Goal: Information Seeking & Learning: Understand process/instructions

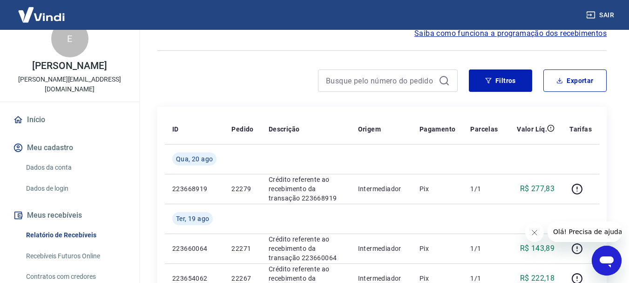
scroll to position [47, 0]
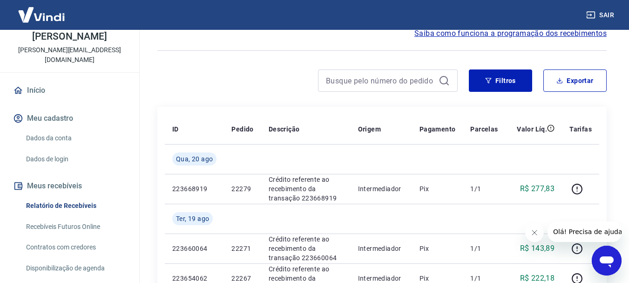
click at [78, 223] on link "Recebíveis Futuros Online" at bounding box center [75, 226] width 106 height 19
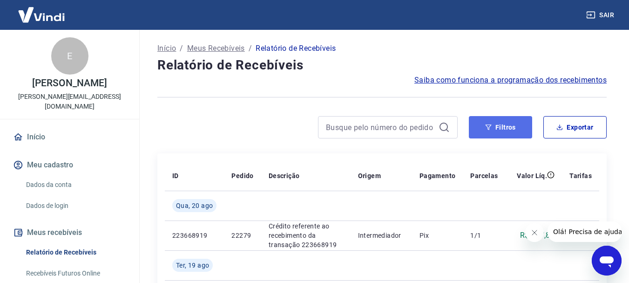
click at [517, 121] on button "Filtros" at bounding box center [500, 127] width 63 height 22
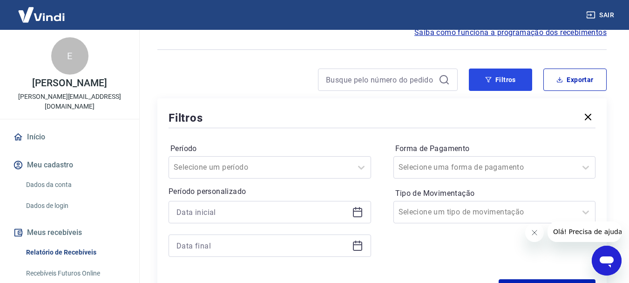
scroll to position [93, 0]
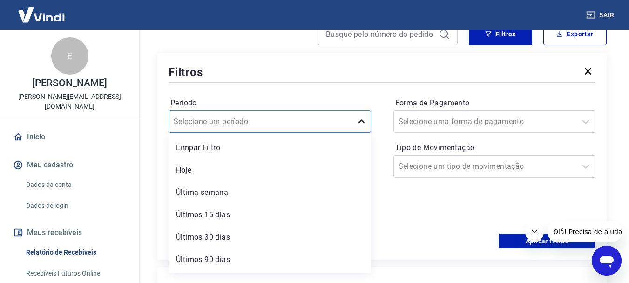
click at [359, 128] on div at bounding box center [361, 121] width 19 height 19
click at [216, 174] on div "Hoje" at bounding box center [270, 170] width 203 height 19
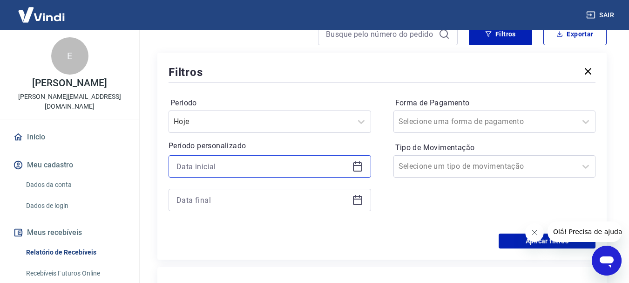
click at [189, 166] on input at bounding box center [262, 166] width 172 height 14
click at [304, 135] on div "[PERSON_NAME] personalizado" at bounding box center [270, 158] width 203 height 127
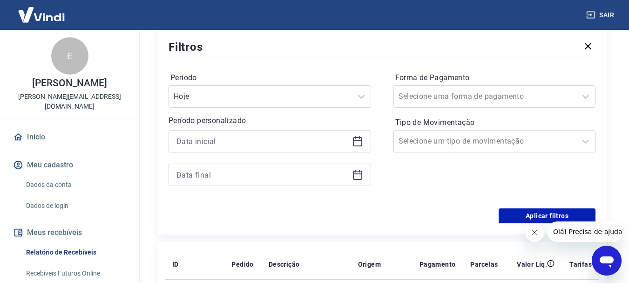
scroll to position [140, 0]
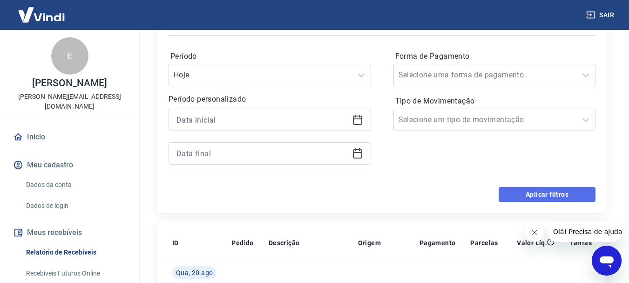
click at [524, 193] on button "Aplicar filtros" at bounding box center [547, 194] width 97 height 15
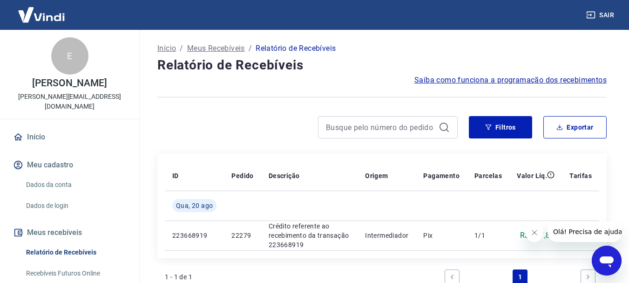
click at [537, 234] on icon "Fechar mensagem da empresa" at bounding box center [533, 232] width 7 height 7
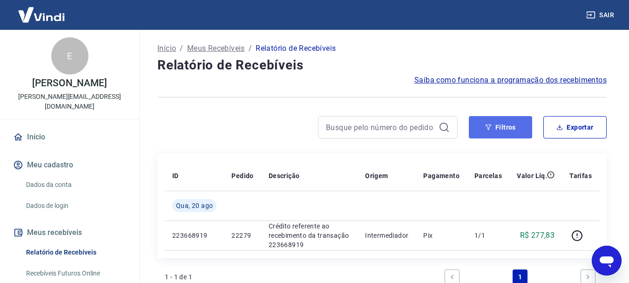
click at [487, 131] on button "Filtros" at bounding box center [500, 127] width 63 height 22
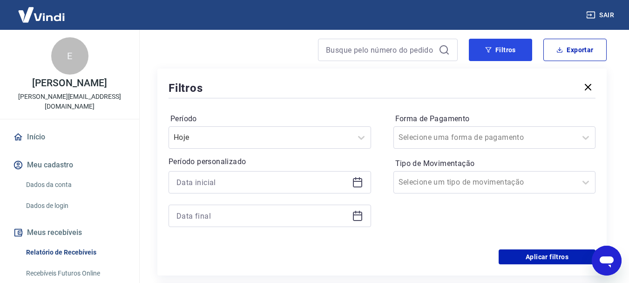
scroll to position [93, 0]
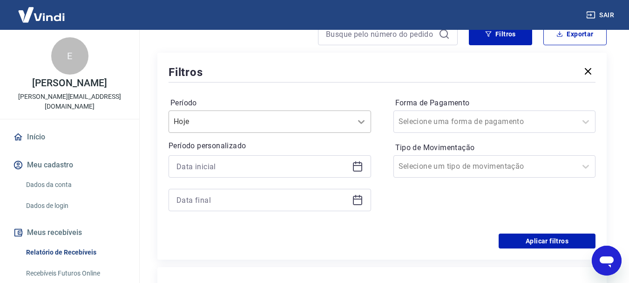
click at [358, 121] on icon at bounding box center [361, 121] width 11 height 11
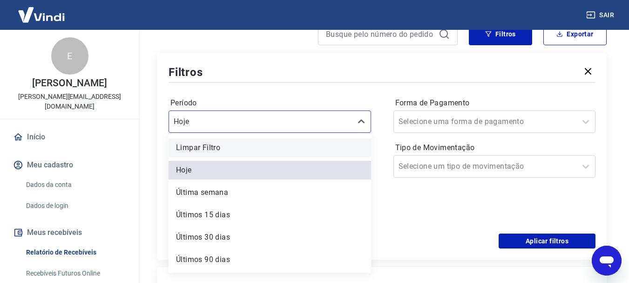
click at [233, 145] on div "Limpar Filtro" at bounding box center [270, 147] width 203 height 19
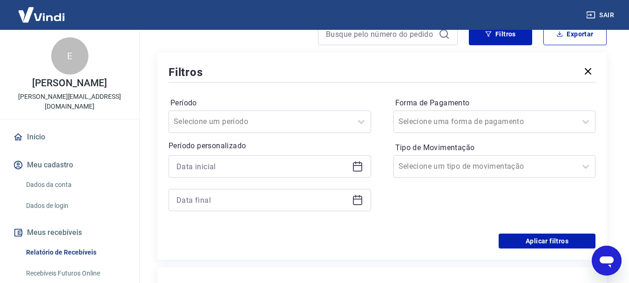
click at [362, 167] on icon at bounding box center [357, 166] width 11 height 11
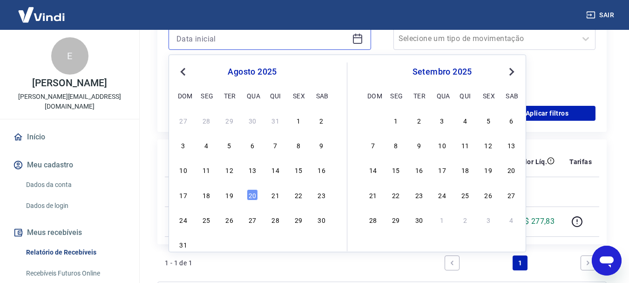
scroll to position [233, 0]
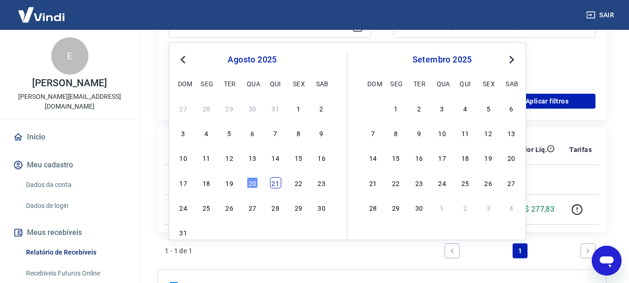
click at [274, 182] on div "21" at bounding box center [275, 182] width 11 height 11
type input "[DATE]"
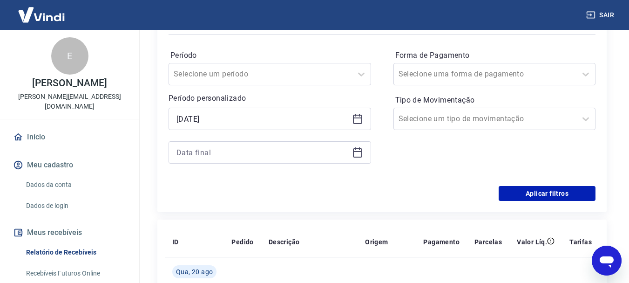
scroll to position [140, 0]
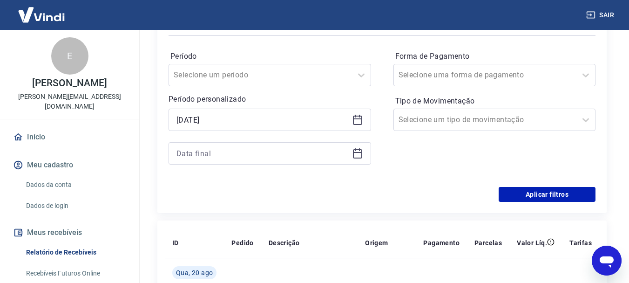
click at [355, 158] on icon at bounding box center [357, 153] width 9 height 9
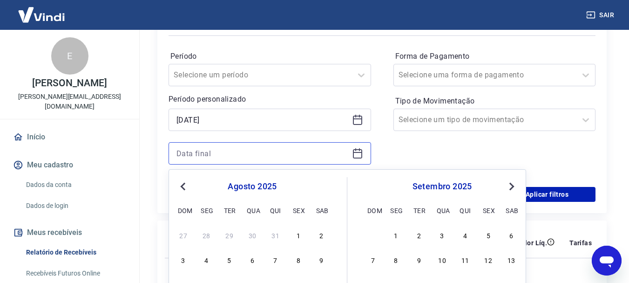
scroll to position [186, 0]
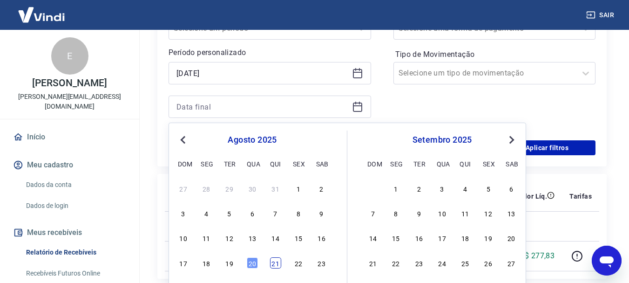
click at [275, 258] on div "21" at bounding box center [275, 262] width 11 height 11
type input "[DATE]"
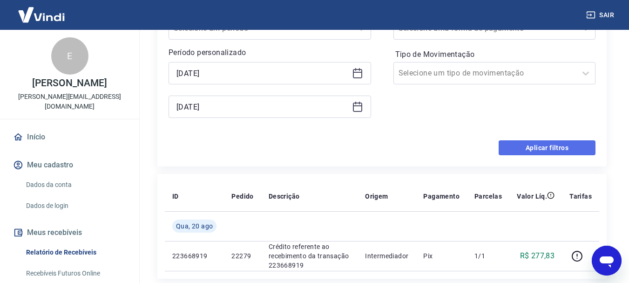
click at [550, 145] on button "Aplicar filtros" at bounding box center [547, 147] width 97 height 15
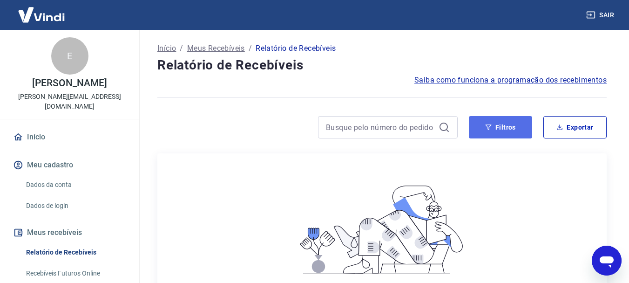
click at [493, 125] on button "Filtros" at bounding box center [500, 127] width 63 height 22
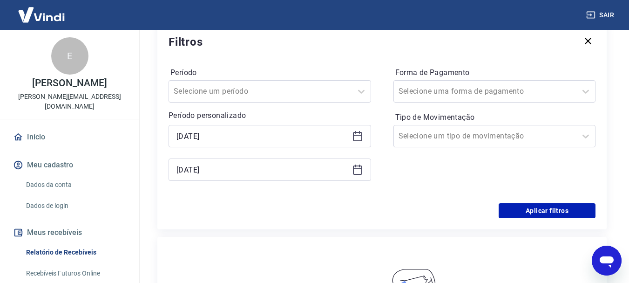
scroll to position [140, 0]
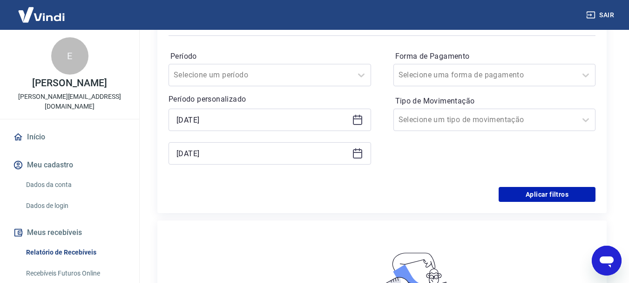
click at [357, 151] on icon at bounding box center [357, 153] width 11 height 11
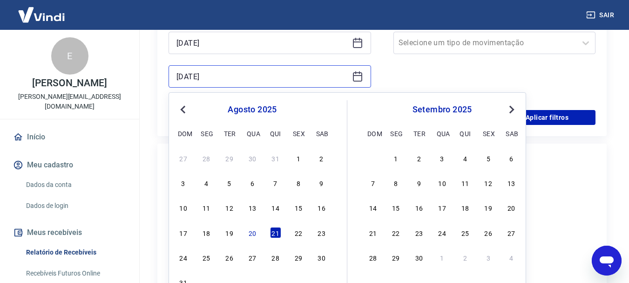
scroll to position [279, 0]
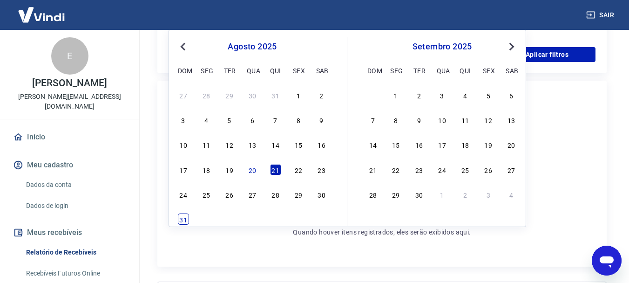
click at [179, 221] on div "31" at bounding box center [183, 218] width 11 height 11
type input "[DATE]"
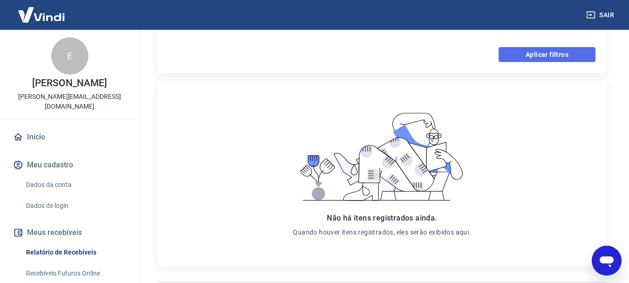
click at [529, 49] on button "Aplicar filtros" at bounding box center [547, 54] width 97 height 15
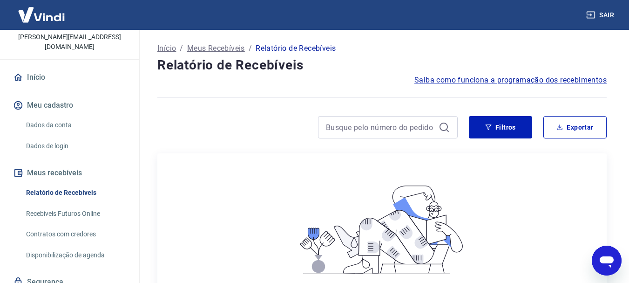
scroll to position [97, 0]
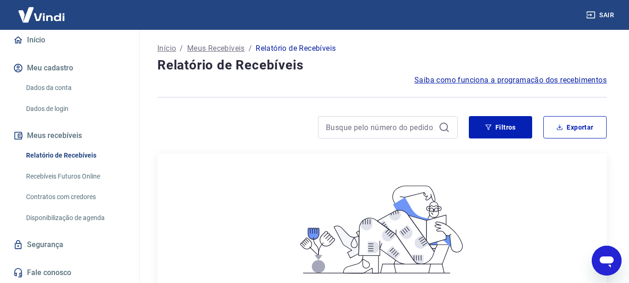
click at [81, 218] on link "Disponibilização de agenda" at bounding box center [75, 217] width 106 height 19
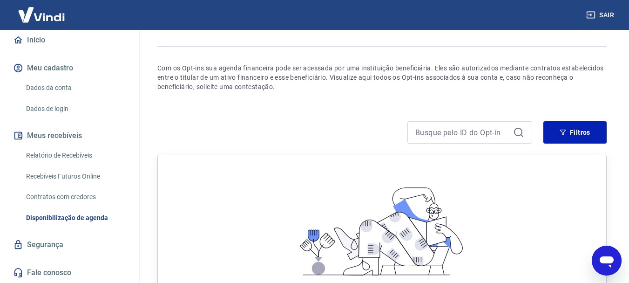
scroll to position [176, 0]
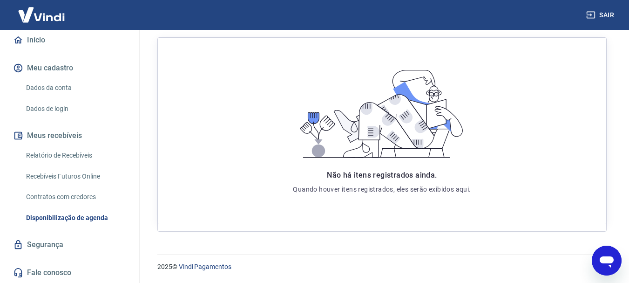
click at [83, 177] on link "Recebíveis Futuros Online" at bounding box center [75, 176] width 106 height 19
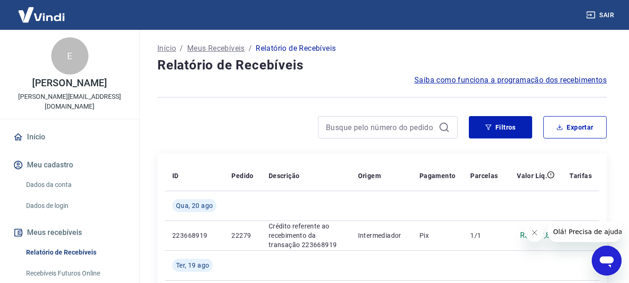
click at [577, 234] on span "Olá! Precisa de ajuda?" at bounding box center [589, 231] width 73 height 7
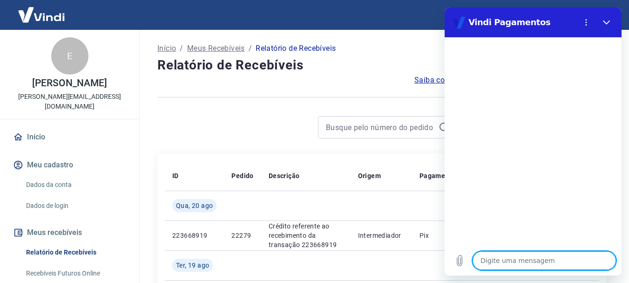
type textarea "b"
type textarea "x"
type textarea "bO"
type textarea "x"
type textarea "bOM"
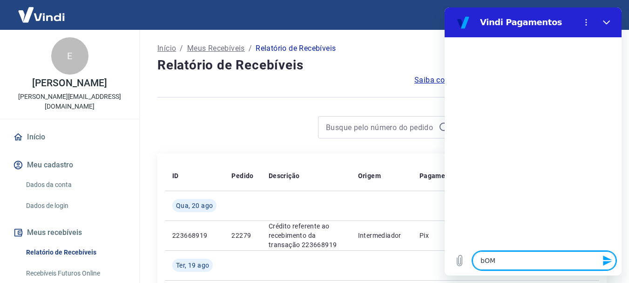
type textarea "x"
type textarea "bO"
type textarea "x"
type textarea "b"
type textarea "x"
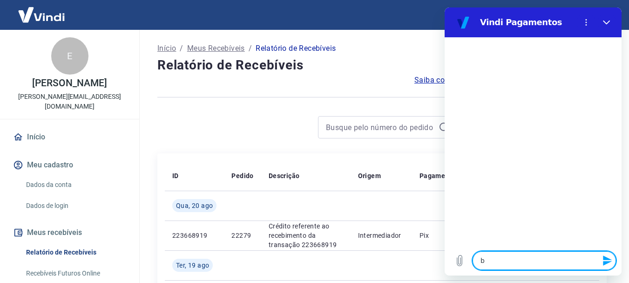
type textarea "x"
type textarea "B"
type textarea "x"
type textarea "Bo"
type textarea "x"
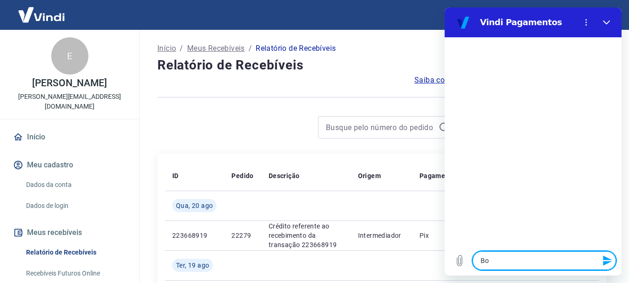
type textarea "Bom"
type textarea "x"
type textarea "Bom"
type textarea "x"
type textarea "Bom d"
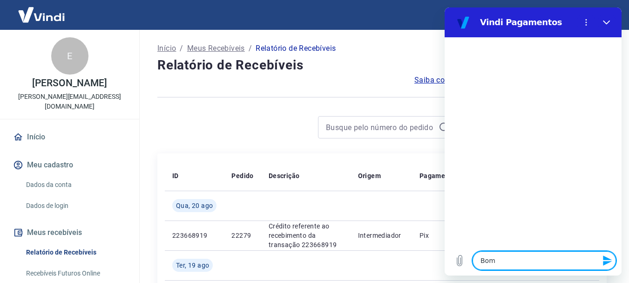
type textarea "x"
type textarea "Bom di"
type textarea "x"
type textarea "Bom dia"
type textarea "x"
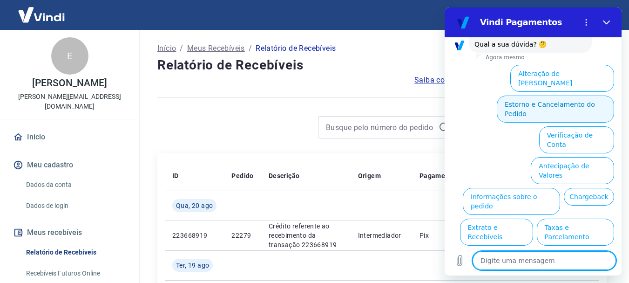
scroll to position [80, 0]
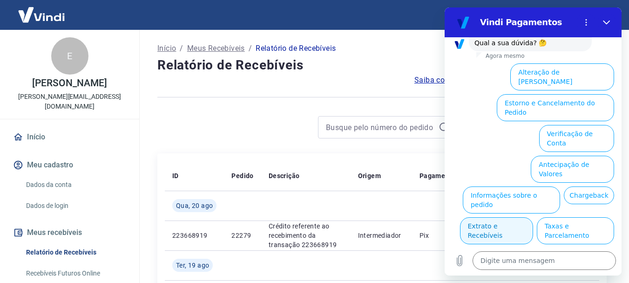
click at [533, 217] on button "Extrato e Recebíveis" at bounding box center [496, 230] width 73 height 27
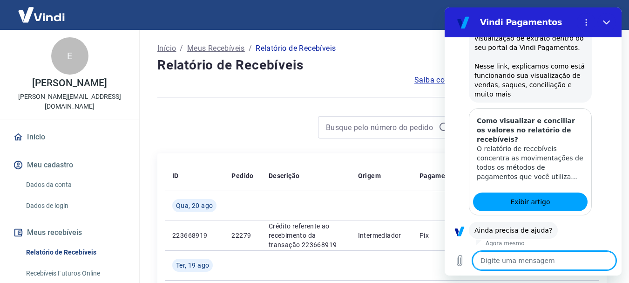
scroll to position [163, 0]
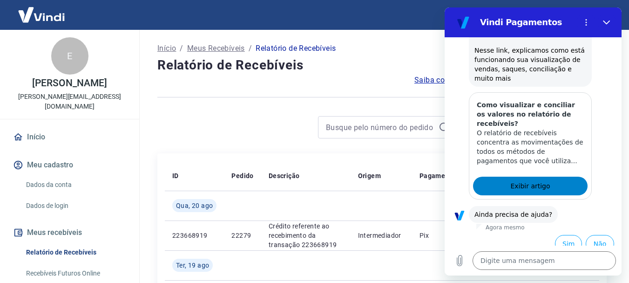
click at [520, 180] on span "Exibir artigo" at bounding box center [530, 185] width 40 height 11
type textarea "x"
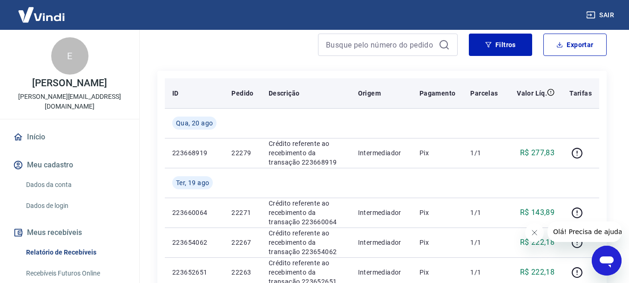
scroll to position [93, 0]
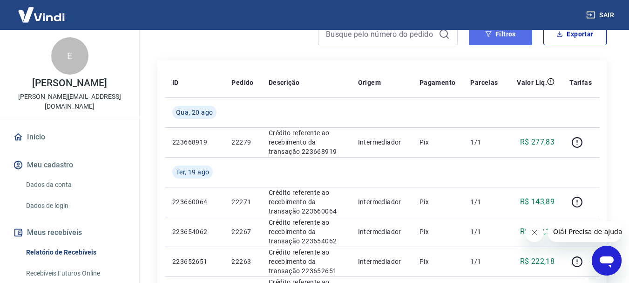
click at [500, 36] on button "Filtros" at bounding box center [500, 34] width 63 height 22
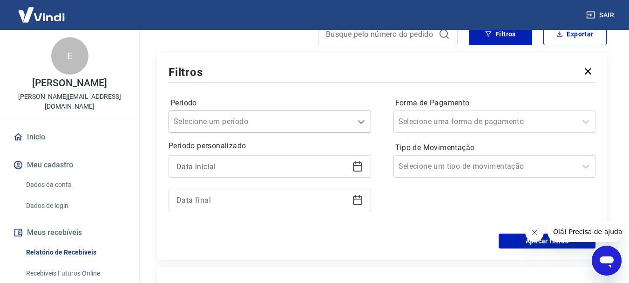
click at [352, 122] on div at bounding box center [361, 121] width 19 height 19
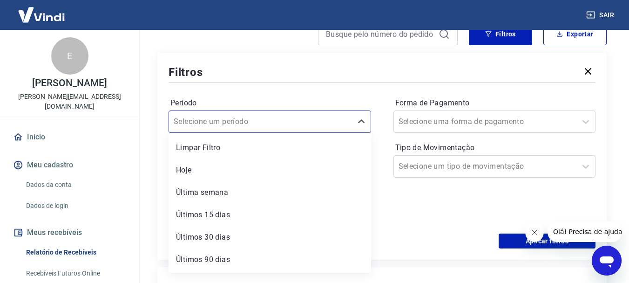
click at [272, 99] on label "Período" at bounding box center [269, 102] width 199 height 11
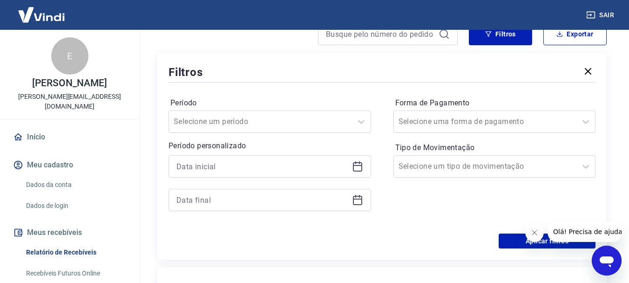
click at [360, 166] on icon at bounding box center [357, 166] width 11 height 11
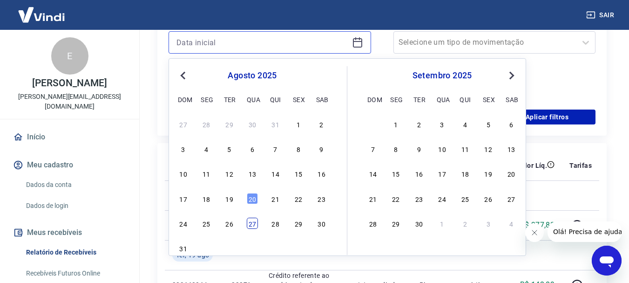
scroll to position [233, 0]
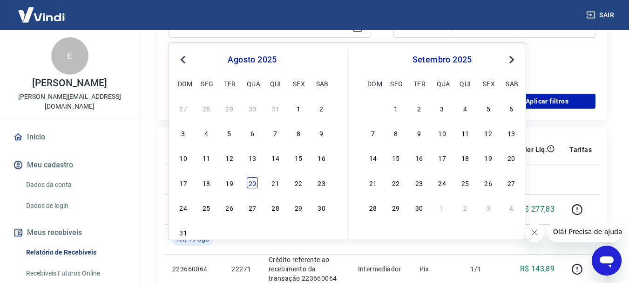
click at [254, 185] on div "20" at bounding box center [252, 182] width 11 height 11
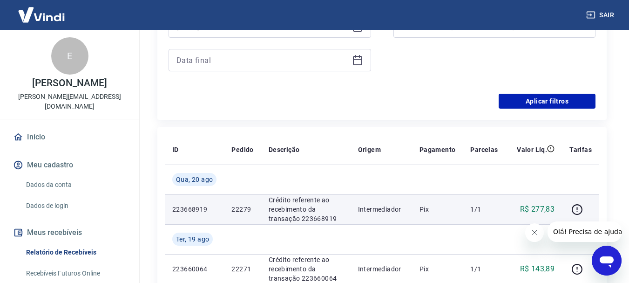
type input "20/08/2025"
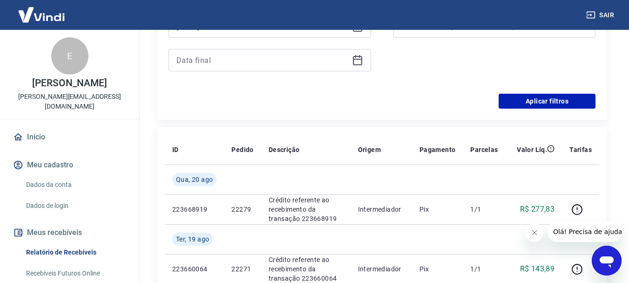
click at [358, 63] on icon at bounding box center [357, 59] width 11 height 11
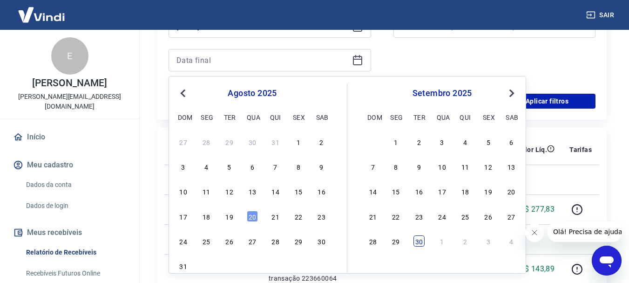
click at [419, 242] on div "30" at bounding box center [418, 240] width 11 height 11
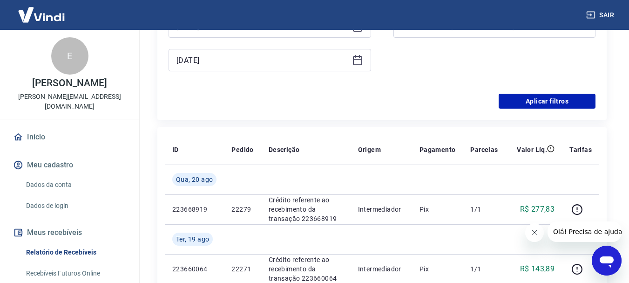
type input "30/09/2025"
click at [537, 102] on button "Aplicar filtros" at bounding box center [547, 101] width 97 height 15
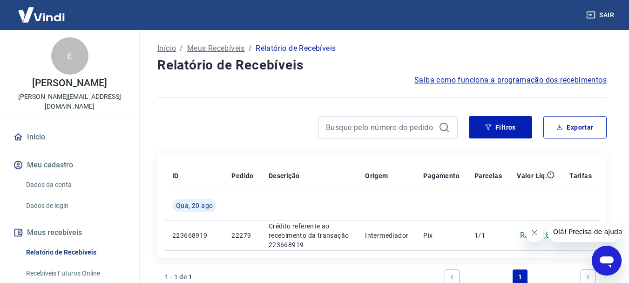
click at [605, 261] on icon "Abrir janela de mensagens" at bounding box center [607, 261] width 14 height 11
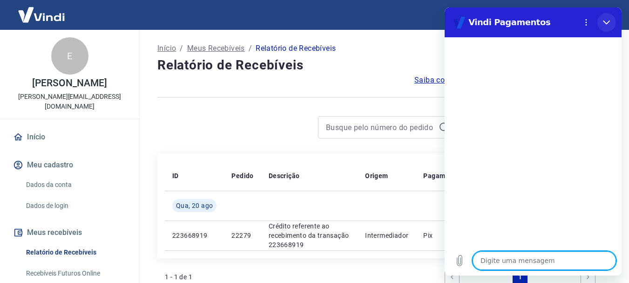
click at [608, 23] on icon "Fechar" at bounding box center [606, 22] width 7 height 4
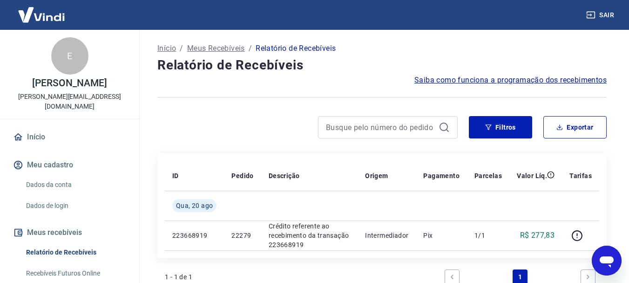
click at [525, 78] on span "Saiba como funciona a programação dos recebimentos" at bounding box center [510, 79] width 192 height 11
type textarea "x"
